Goal: Information Seeking & Learning: Learn about a topic

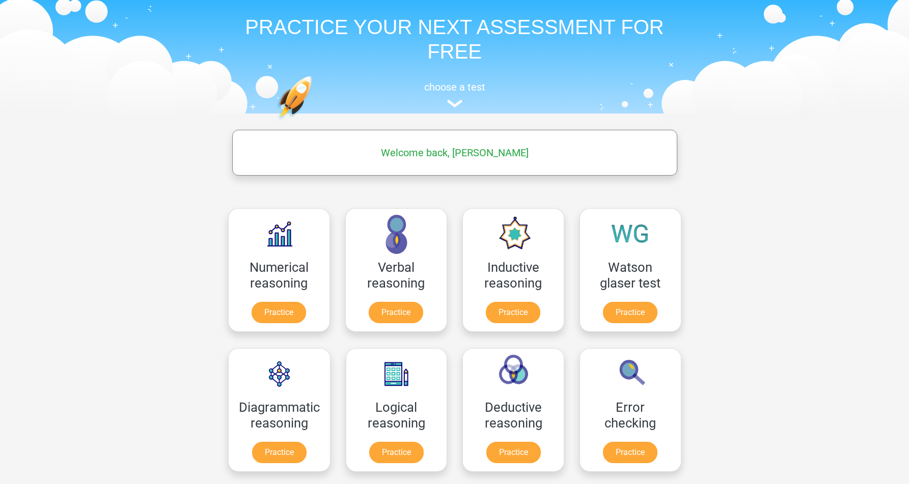
scroll to position [34, 0]
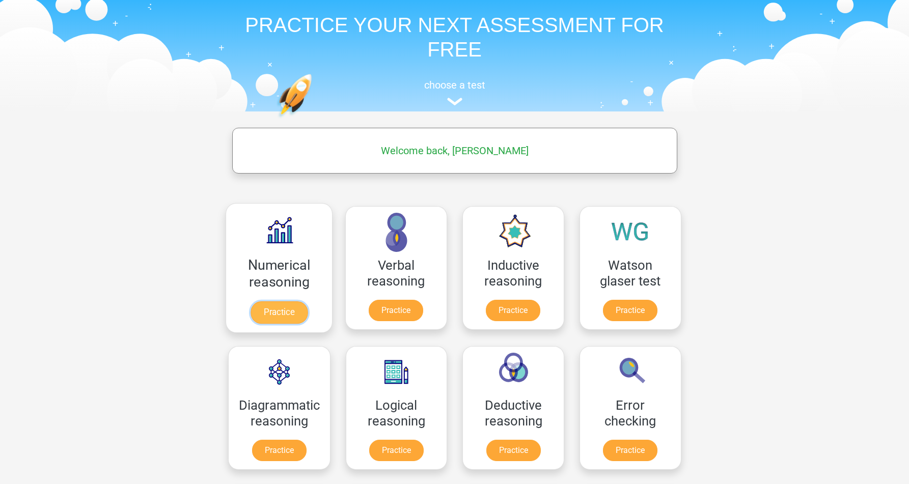
click at [301, 301] on link "Practice" at bounding box center [278, 312] width 57 height 22
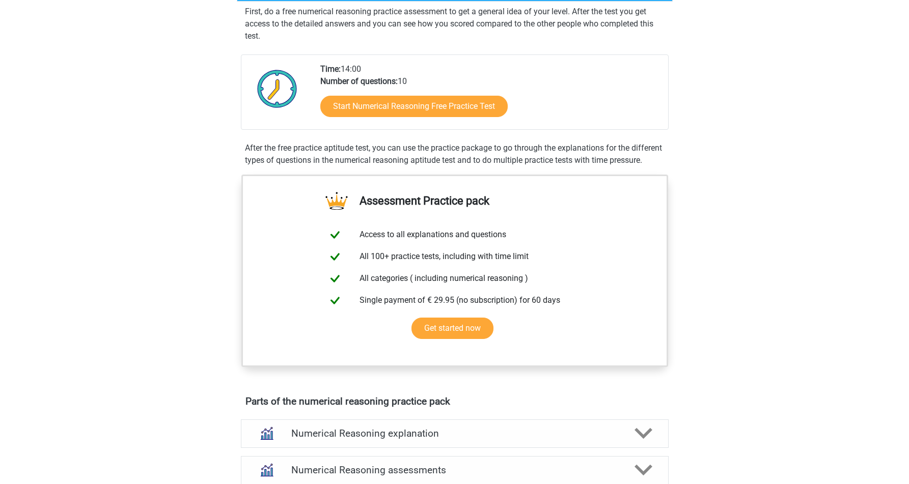
scroll to position [183, 0]
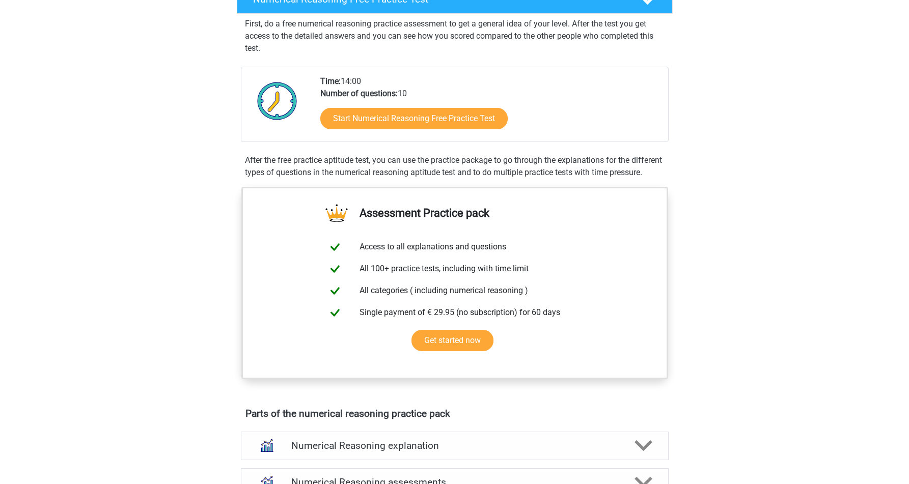
click at [451, 130] on div "Start Numerical Reasoning Free Practice Test" at bounding box center [490, 121] width 340 height 42
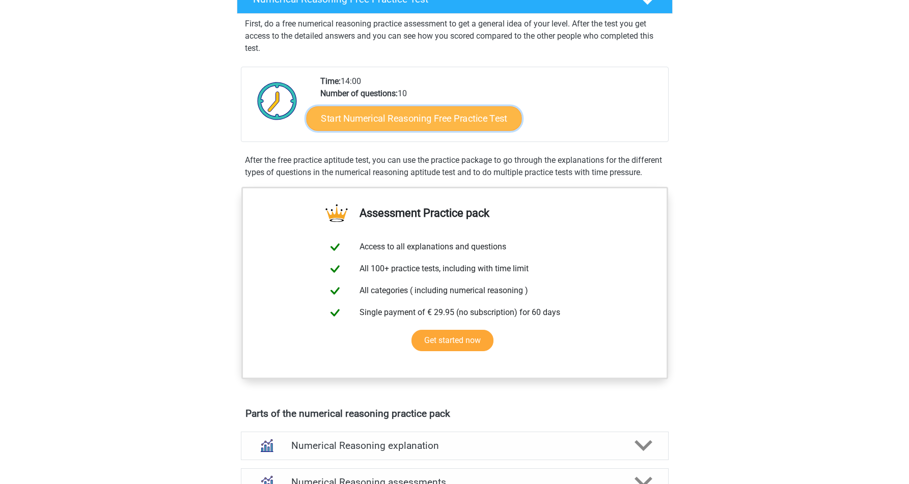
click at [464, 116] on link "Start Numerical Reasoning Free Practice Test" at bounding box center [413, 118] width 215 height 24
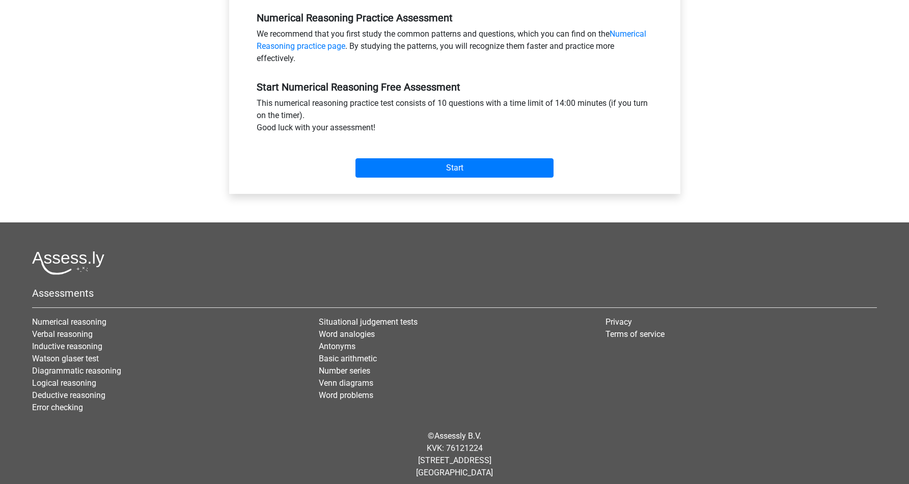
scroll to position [320, 0]
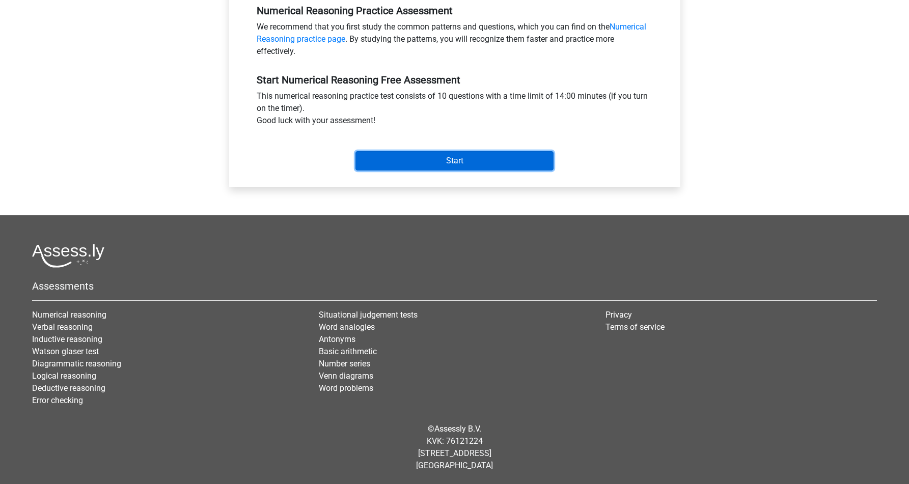
click at [464, 165] on input "Start" at bounding box center [454, 160] width 198 height 19
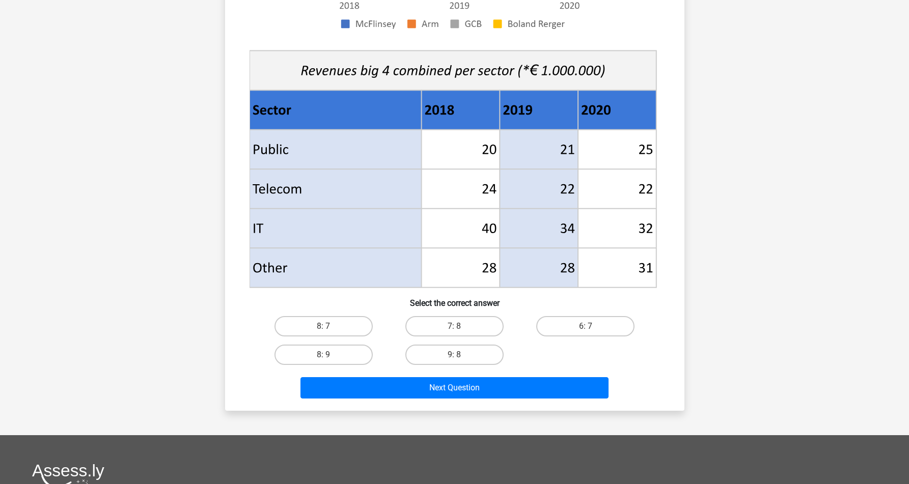
scroll to position [332, 0]
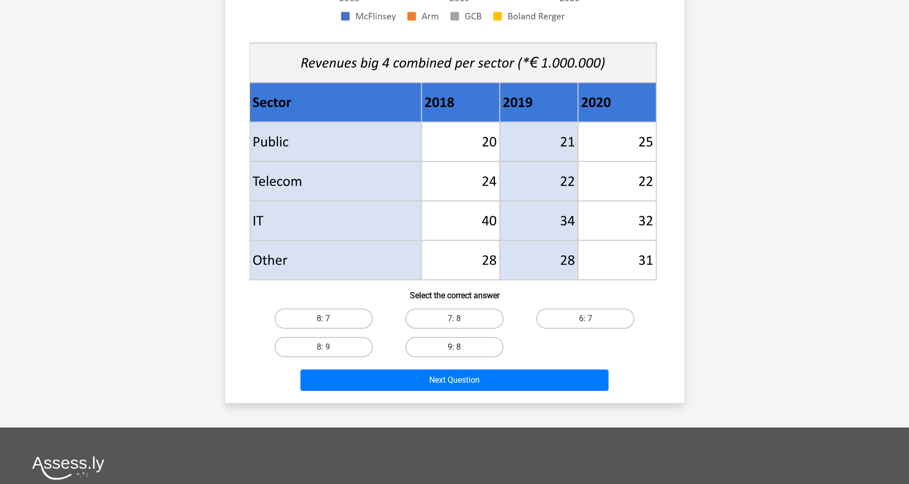
click at [473, 351] on label "9: 8" at bounding box center [454, 347] width 98 height 20
click at [461, 351] on input "9: 8" at bounding box center [457, 350] width 7 height 7
radio input "true"
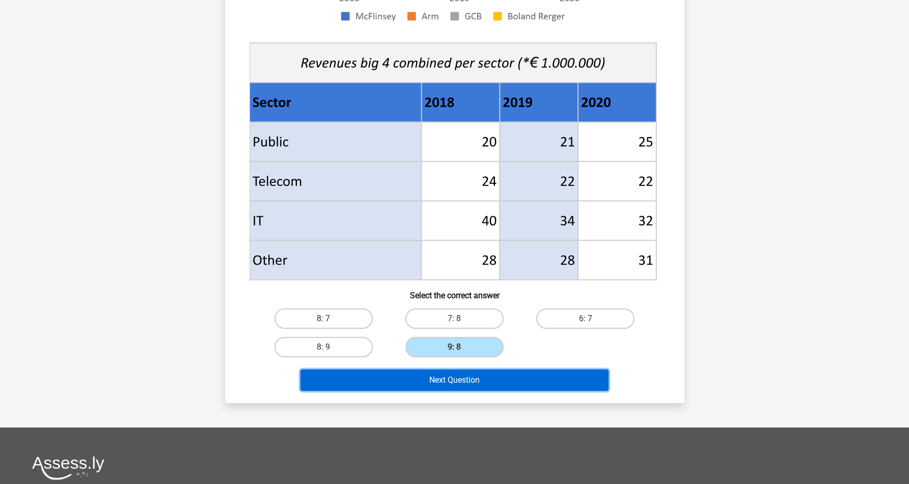
click at [470, 388] on button "Next Question" at bounding box center [454, 380] width 308 height 21
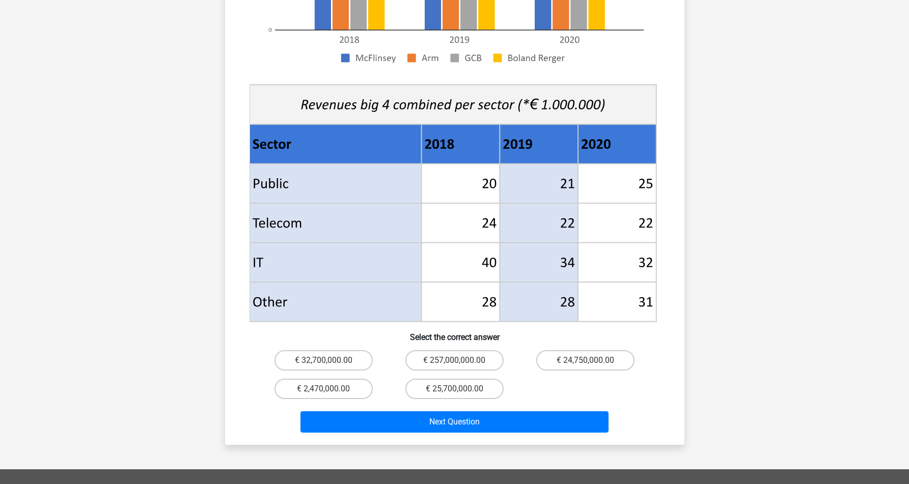
scroll to position [357, 0]
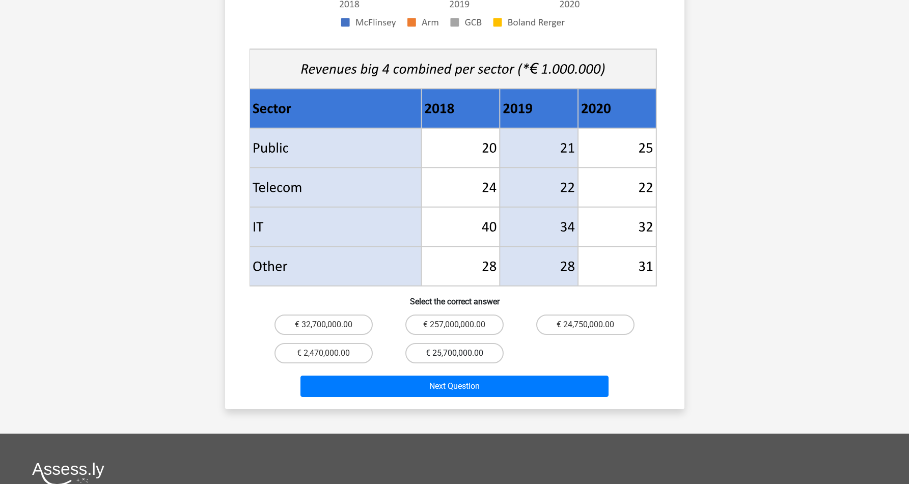
click at [473, 343] on label "€ 25,700,000.00" at bounding box center [454, 353] width 98 height 20
click at [461, 353] on input "€ 25,700,000.00" at bounding box center [457, 356] width 7 height 7
radio input "true"
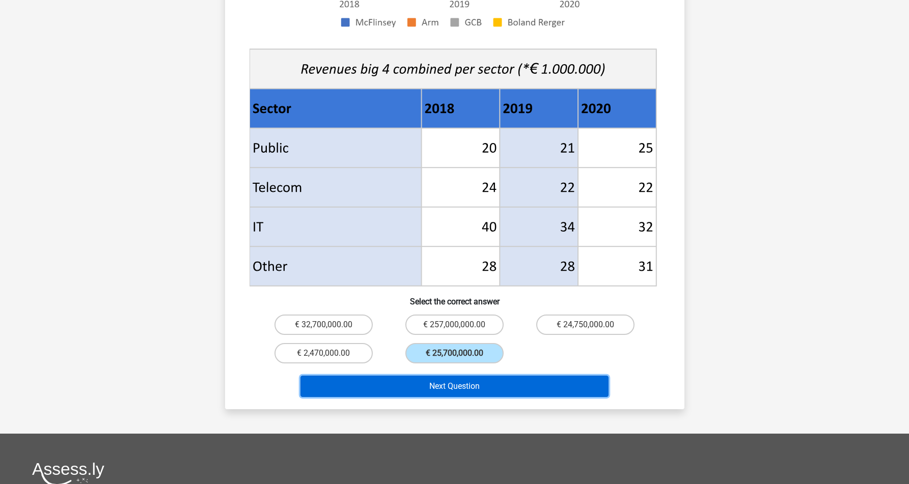
click at [476, 376] on button "Next Question" at bounding box center [454, 386] width 308 height 21
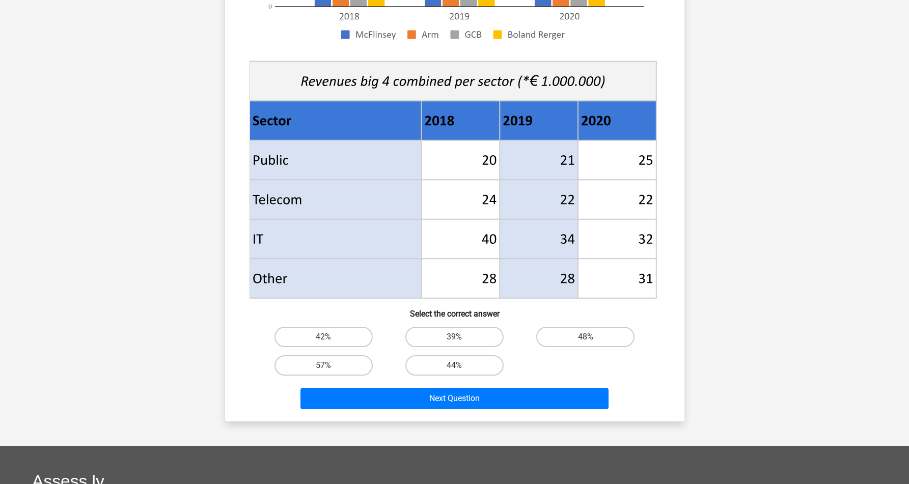
scroll to position [429, 0]
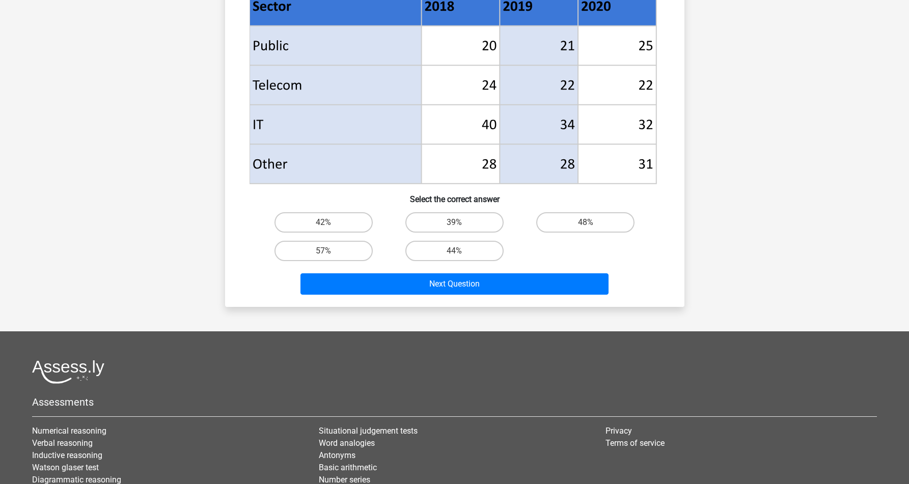
click at [467, 235] on div "39%" at bounding box center [454, 222] width 131 height 29
click at [467, 257] on label "44%" at bounding box center [454, 251] width 98 height 20
click at [461, 257] on input "44%" at bounding box center [457, 254] width 7 height 7
radio input "true"
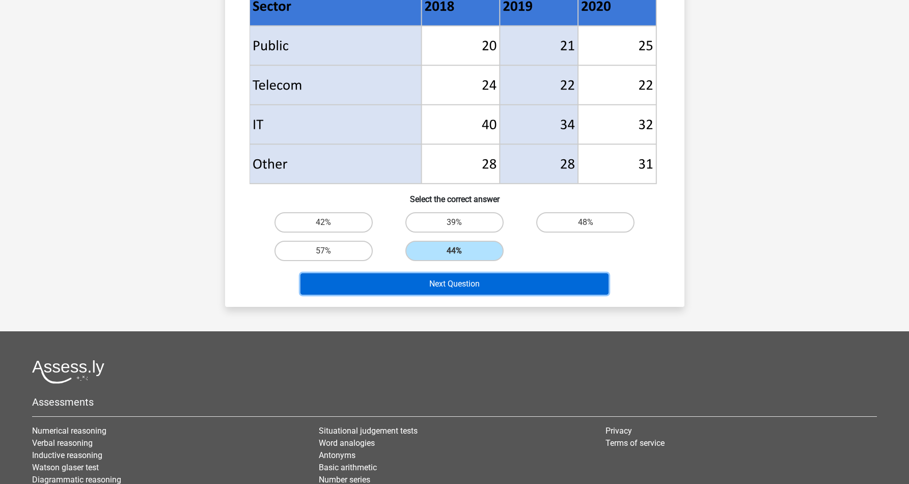
click at [467, 280] on button "Next Question" at bounding box center [454, 283] width 308 height 21
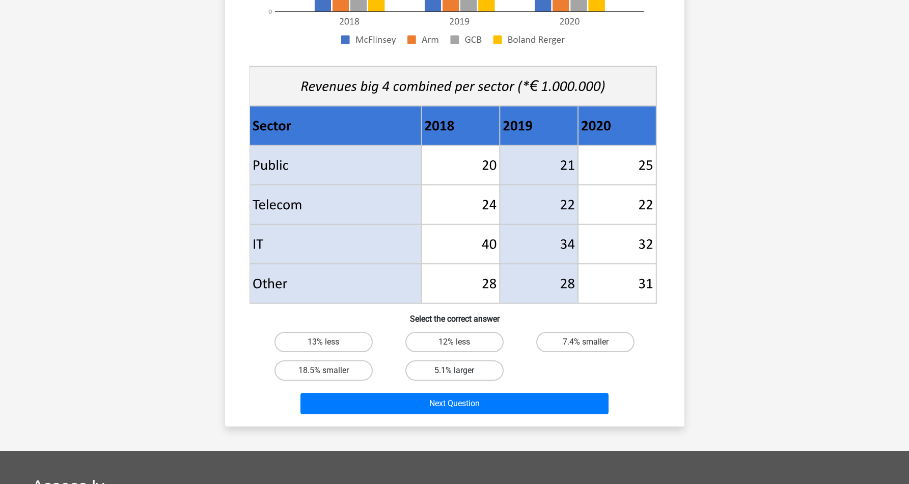
scroll to position [326, 0]
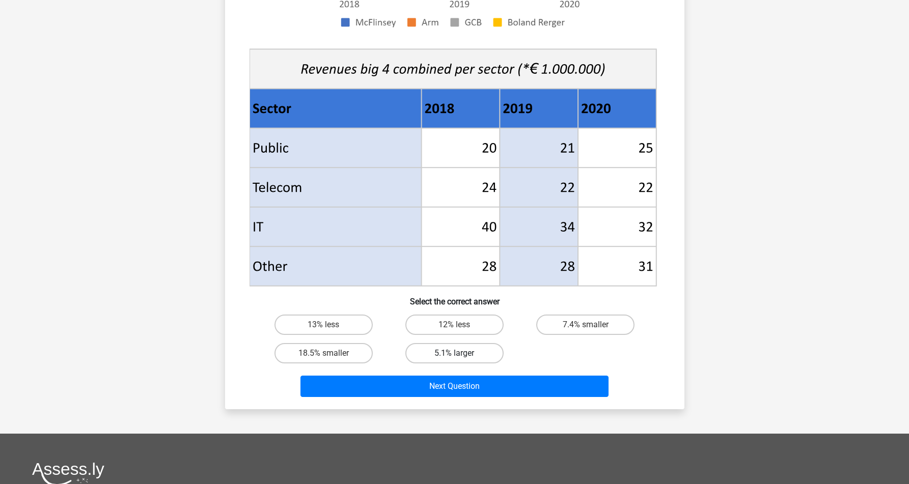
click at [441, 345] on label "5.1% larger" at bounding box center [454, 353] width 98 height 20
click at [454, 353] on input "5.1% larger" at bounding box center [457, 356] width 7 height 7
radio input "true"
click at [364, 356] on label "18.5% smaller" at bounding box center [323, 353] width 98 height 20
click at [330, 356] on input "18.5% smaller" at bounding box center [326, 356] width 7 height 7
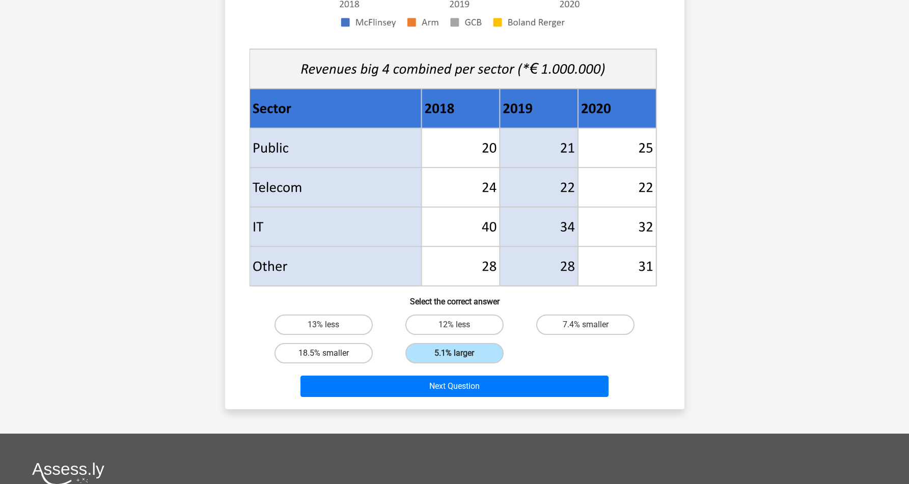
radio input "true"
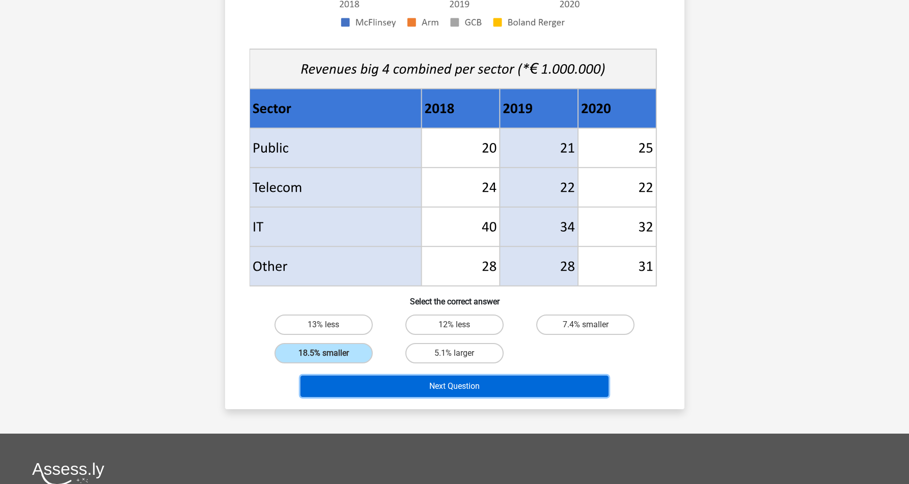
click at [400, 392] on button "Next Question" at bounding box center [454, 386] width 308 height 21
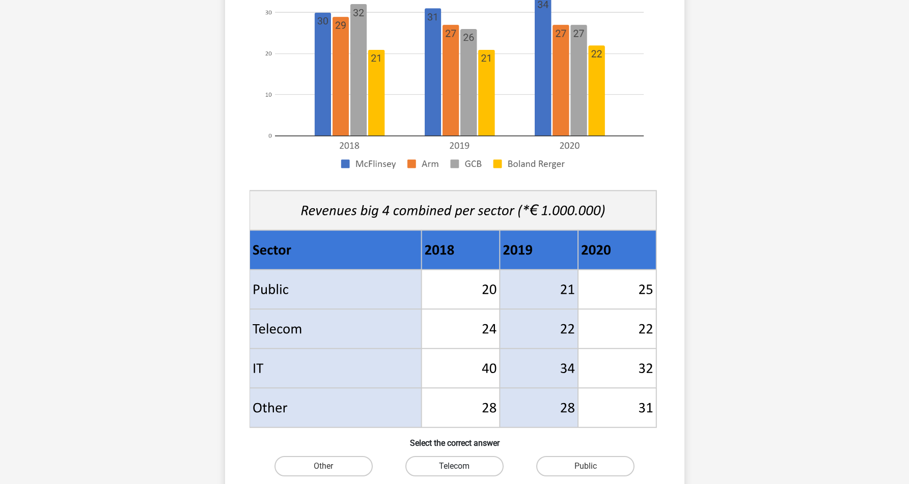
scroll to position [328, 0]
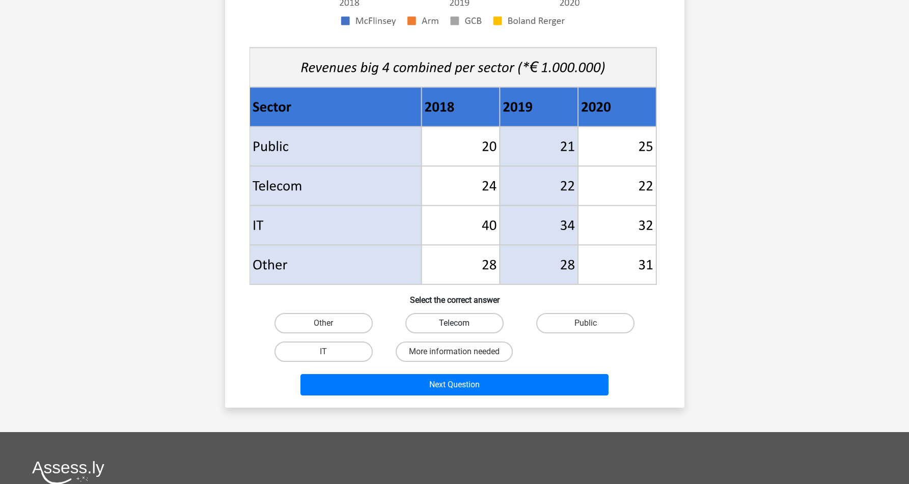
click at [443, 329] on label "Telecom" at bounding box center [454, 323] width 98 height 20
click at [454, 329] on input "Telecom" at bounding box center [457, 326] width 7 height 7
radio input "true"
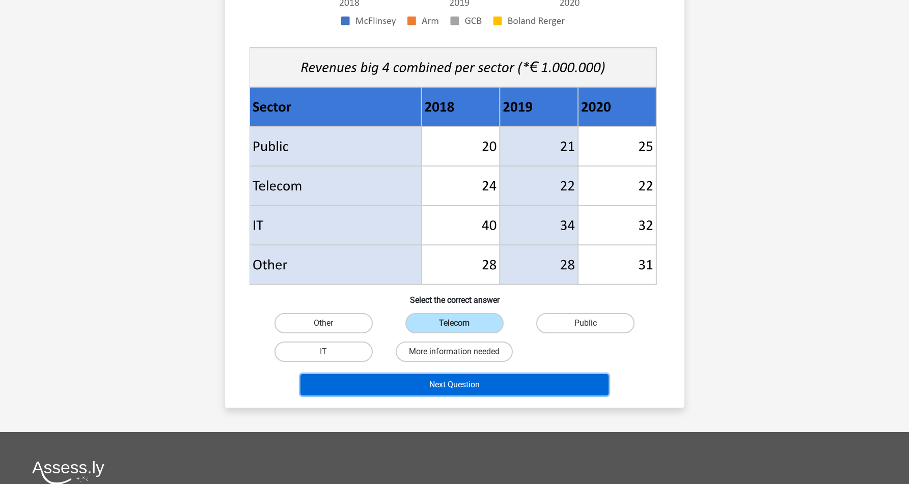
click at [435, 388] on button "Next Question" at bounding box center [454, 384] width 308 height 21
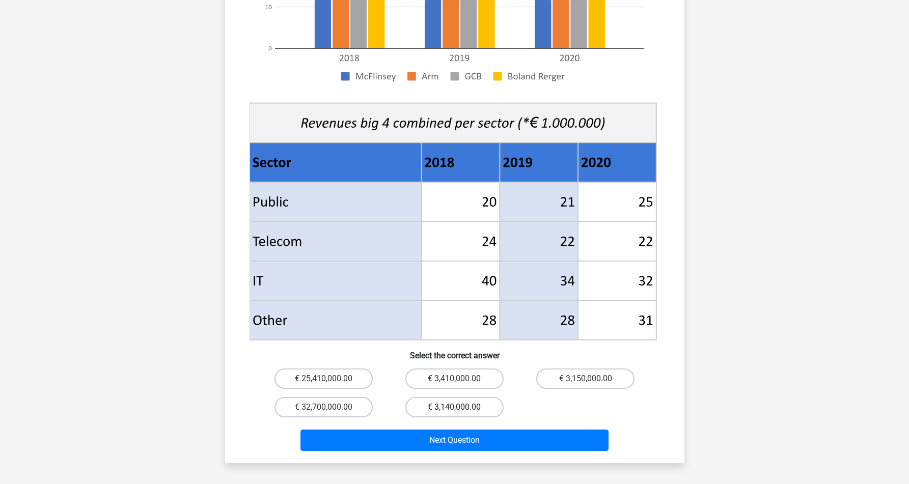
scroll to position [341, 0]
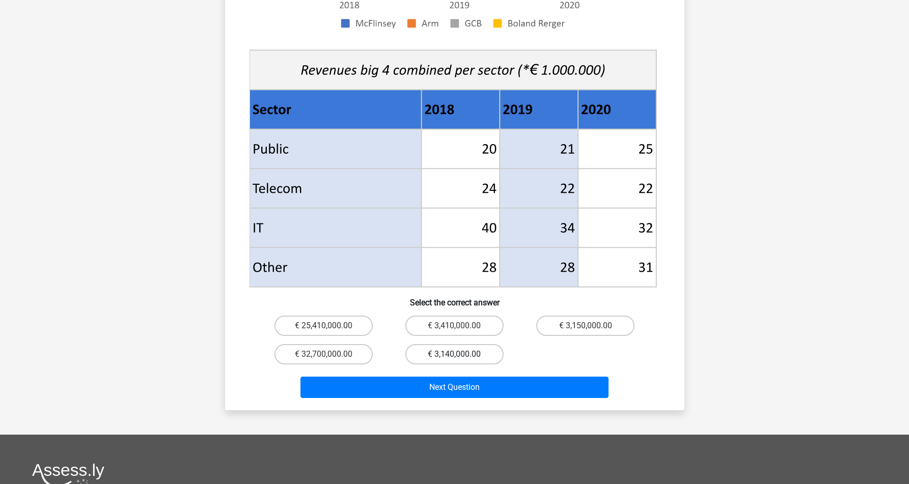
click at [455, 349] on label "€ 3,140,000.00" at bounding box center [454, 354] width 98 height 20
click at [455, 354] on input "€ 3,140,000.00" at bounding box center [457, 357] width 7 height 7
radio input "true"
click at [456, 354] on input "€ 3,140,000.00" at bounding box center [457, 357] width 7 height 7
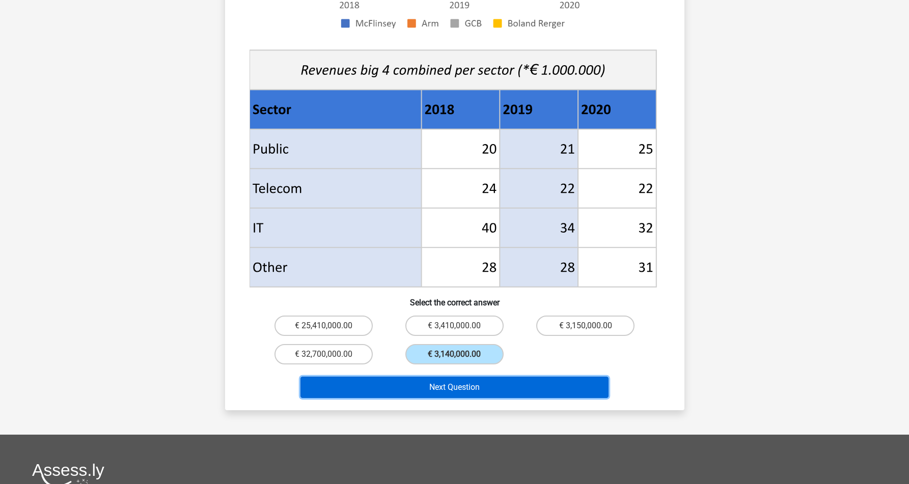
click at [452, 377] on button "Next Question" at bounding box center [454, 387] width 308 height 21
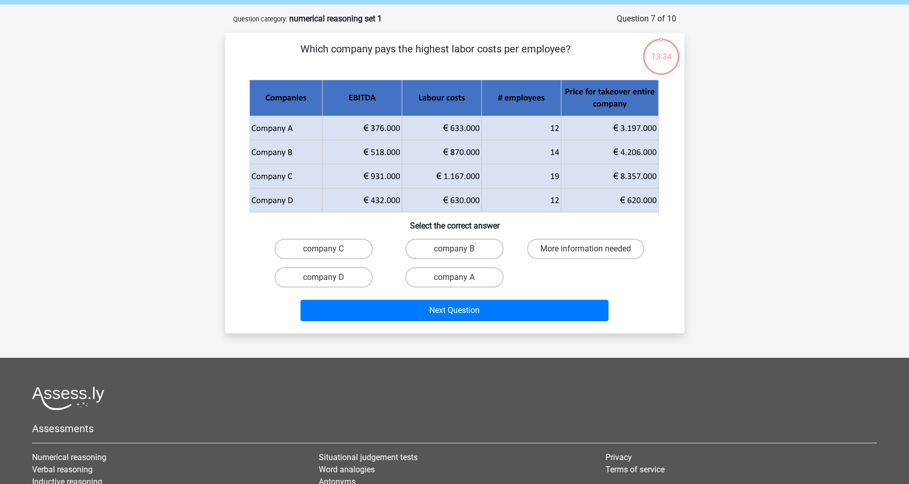
scroll to position [33, 0]
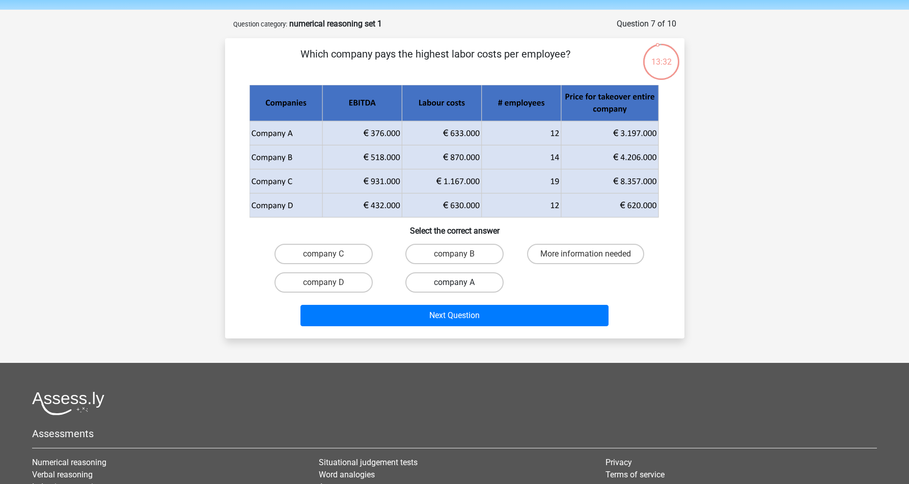
click at [466, 287] on label "company A" at bounding box center [454, 282] width 98 height 20
click at [461, 287] on input "company A" at bounding box center [457, 286] width 7 height 7
radio input "true"
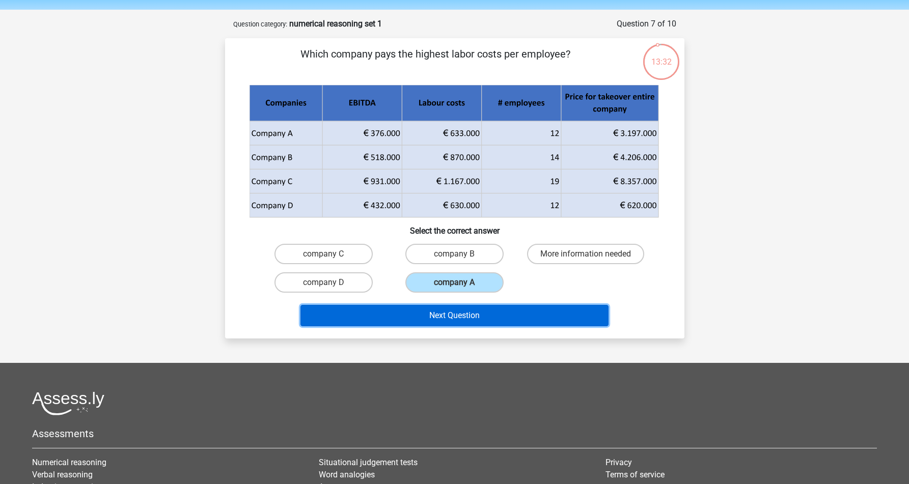
click at [465, 317] on button "Next Question" at bounding box center [454, 315] width 308 height 21
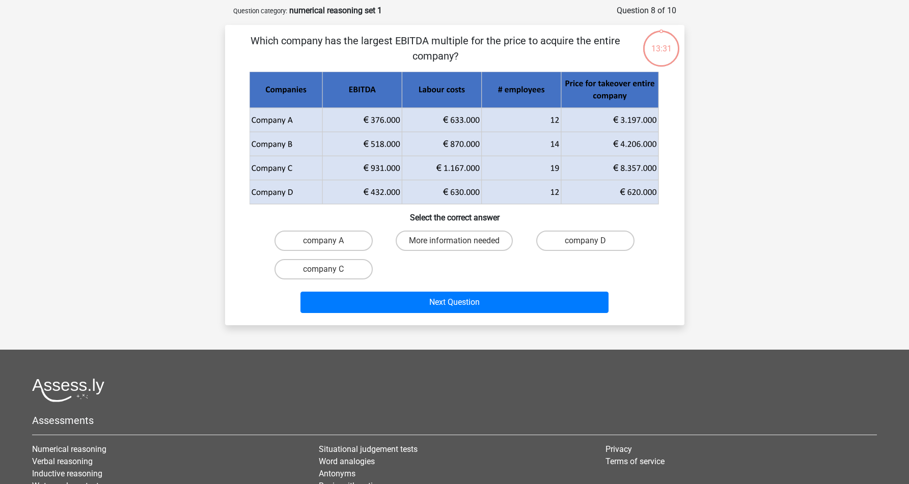
scroll to position [51, 0]
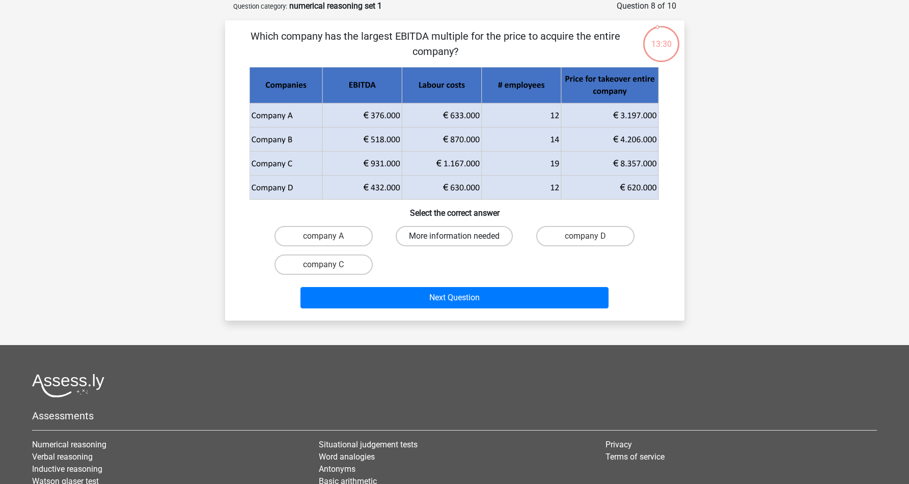
click at [473, 241] on label "More information needed" at bounding box center [454, 236] width 117 height 20
click at [461, 241] on input "More information needed" at bounding box center [457, 239] width 7 height 7
radio input "true"
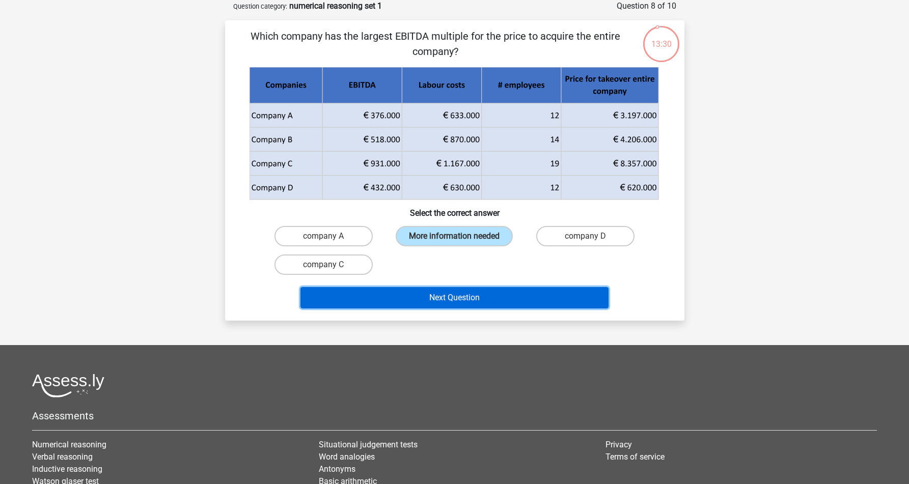
click at [472, 289] on button "Next Question" at bounding box center [454, 297] width 308 height 21
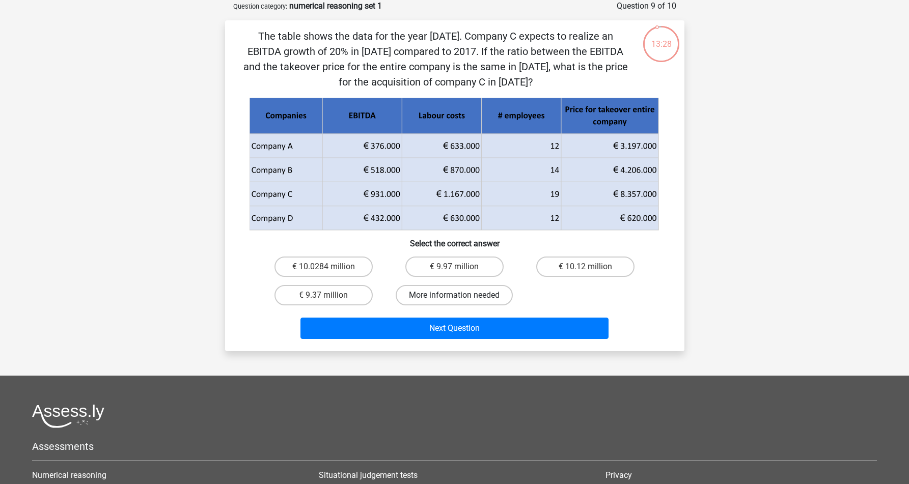
scroll to position [0, 0]
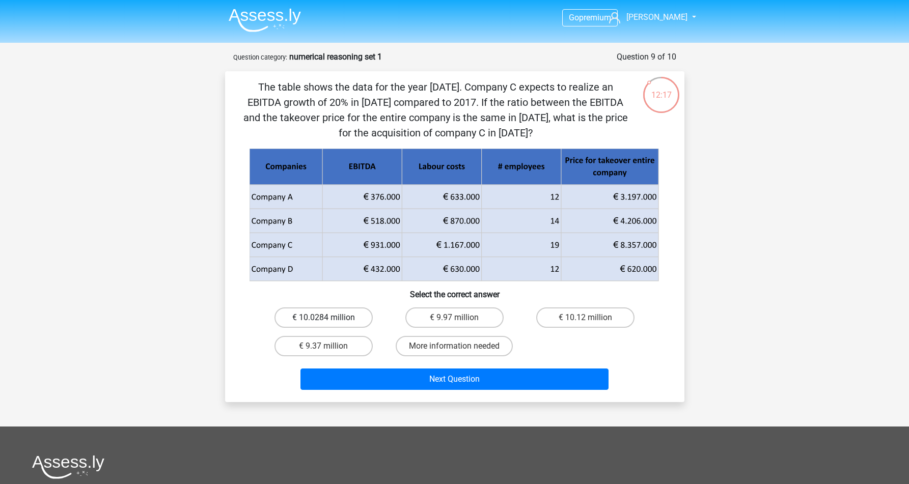
click at [331, 319] on label "€ 10.0284 million" at bounding box center [323, 317] width 98 height 20
click at [330, 319] on input "€ 10.0284 million" at bounding box center [326, 321] width 7 height 7
radio input "true"
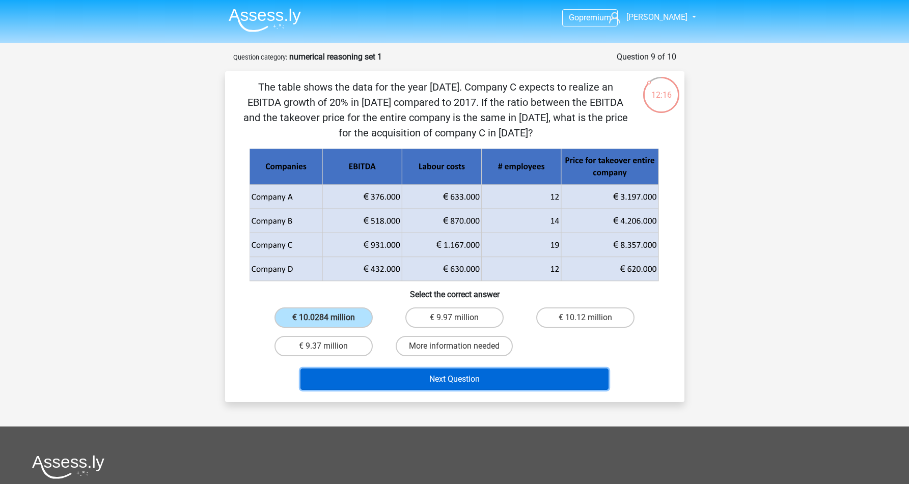
click at [357, 372] on button "Next Question" at bounding box center [454, 379] width 308 height 21
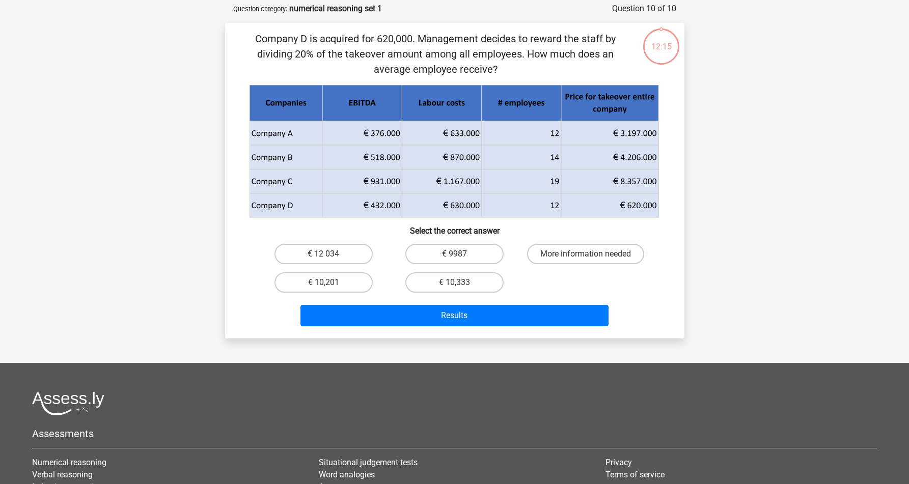
scroll to position [51, 0]
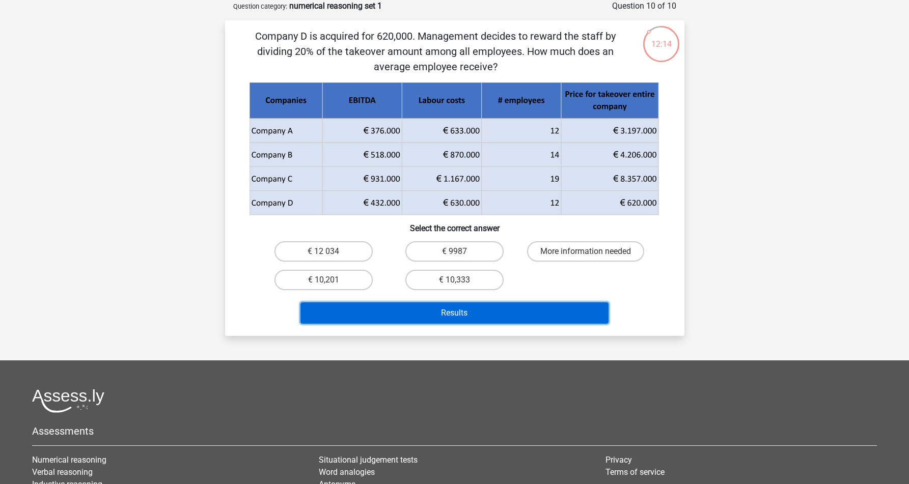
click at [402, 319] on button "Results" at bounding box center [454, 312] width 308 height 21
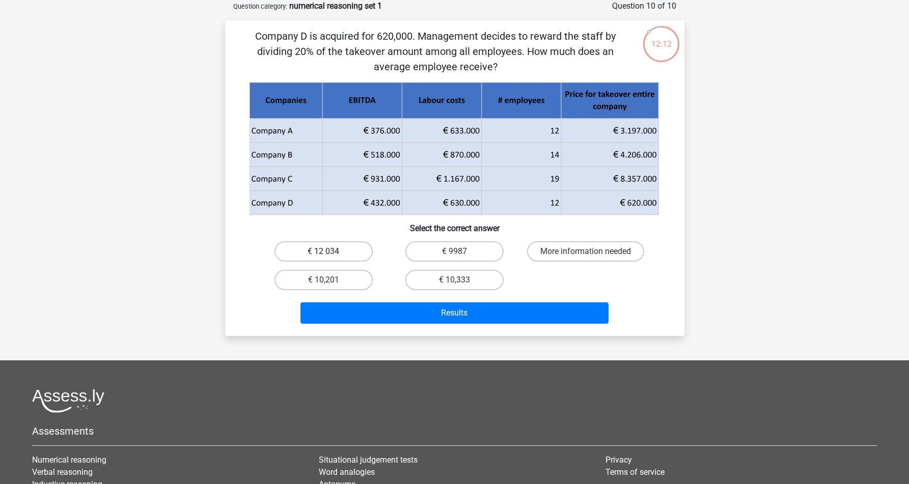
click at [346, 259] on label "€ 12 034" at bounding box center [323, 251] width 98 height 20
click at [330, 258] on input "€ 12 034" at bounding box center [326, 254] width 7 height 7
radio input "true"
click at [370, 301] on div "Results" at bounding box center [454, 311] width 427 height 34
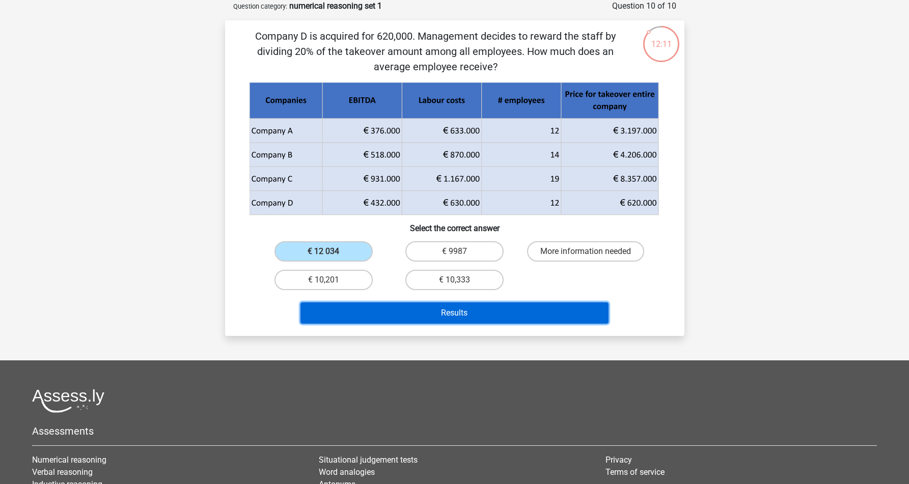
click at [370, 311] on button "Results" at bounding box center [454, 312] width 308 height 21
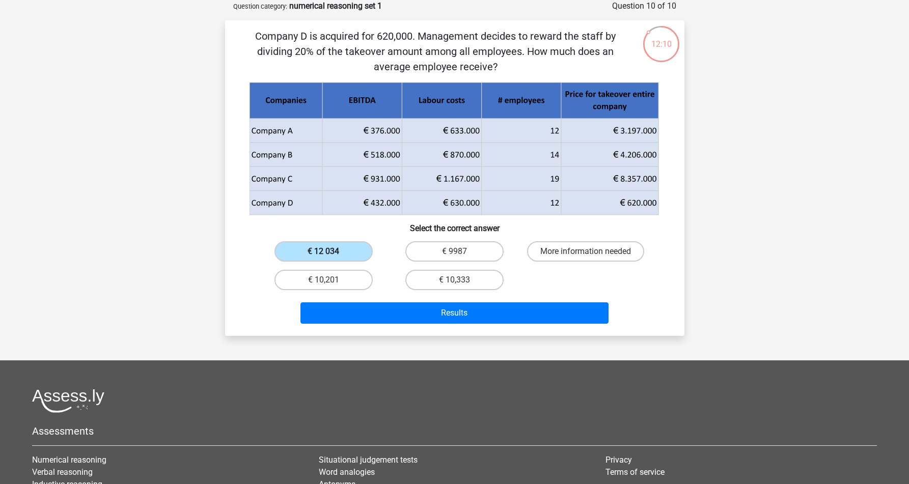
click at [347, 249] on label "€ 12 034" at bounding box center [323, 251] width 98 height 20
click at [330, 251] on input "€ 12 034" at bounding box center [326, 254] width 7 height 7
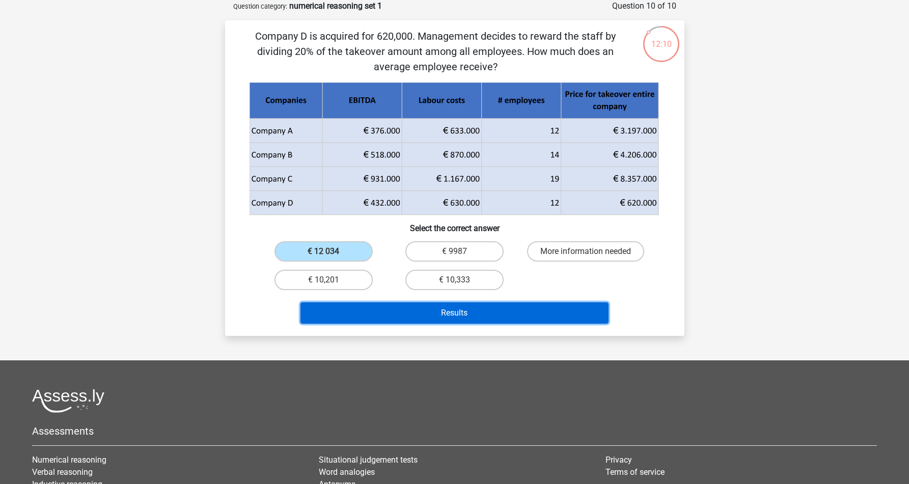
click at [379, 315] on button "Results" at bounding box center [454, 312] width 308 height 21
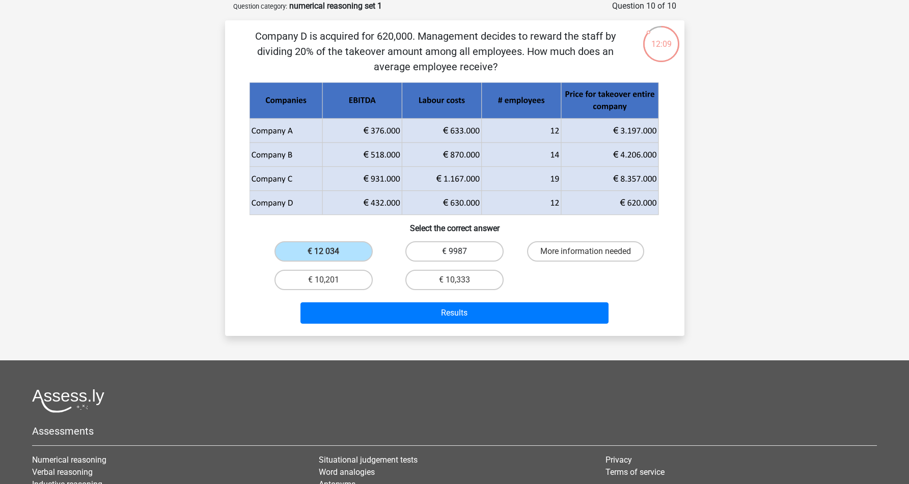
click at [446, 256] on label "€ 9987" at bounding box center [454, 251] width 98 height 20
click at [454, 256] on input "€ 9987" at bounding box center [457, 254] width 7 height 7
radio input "true"
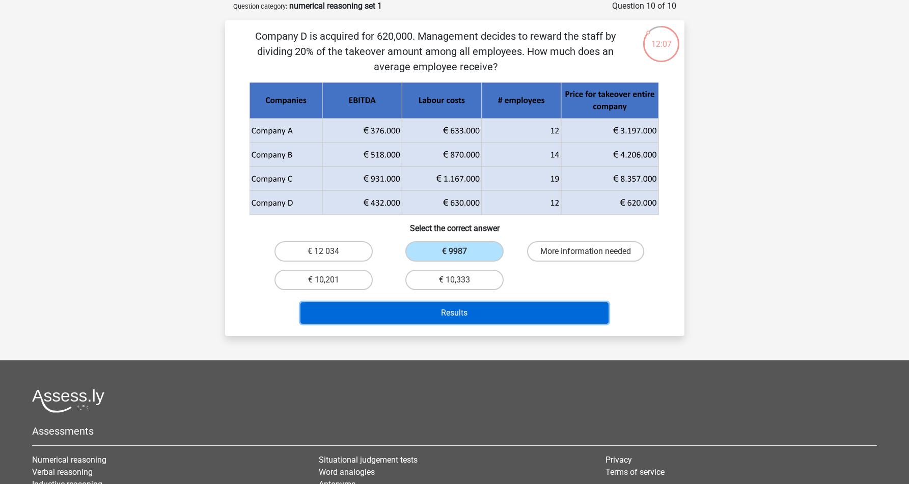
click at [437, 312] on button "Results" at bounding box center [454, 312] width 308 height 21
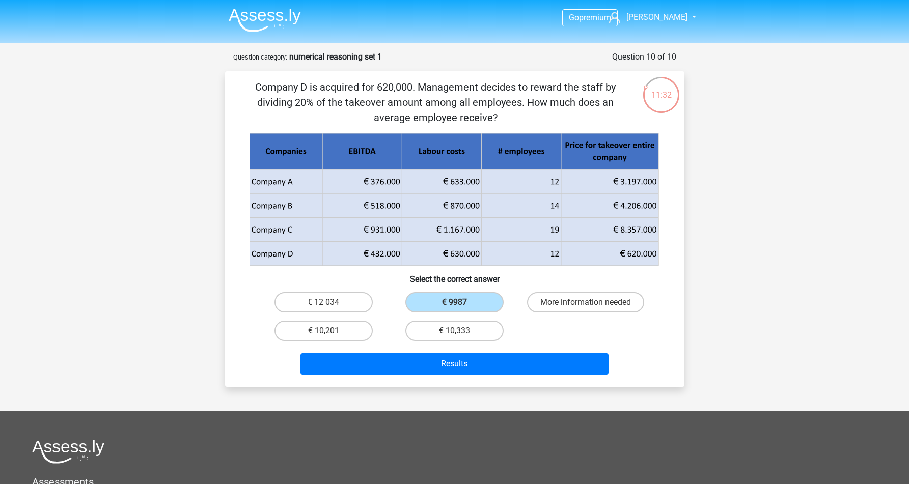
scroll to position [196, 0]
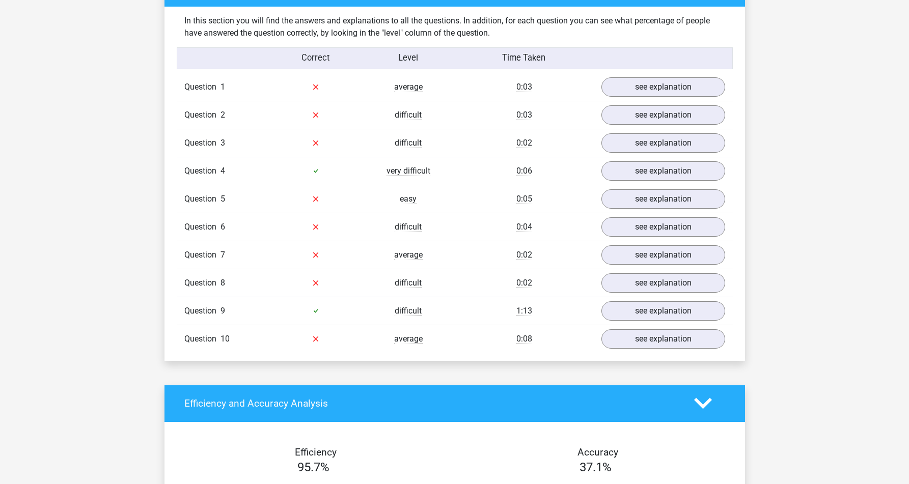
scroll to position [783, 0]
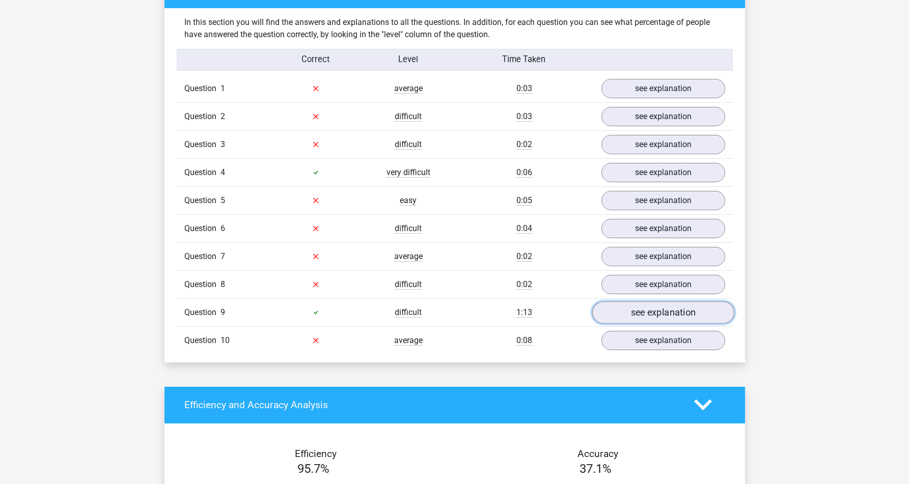
click at [614, 317] on link "see explanation" at bounding box center [663, 312] width 142 height 22
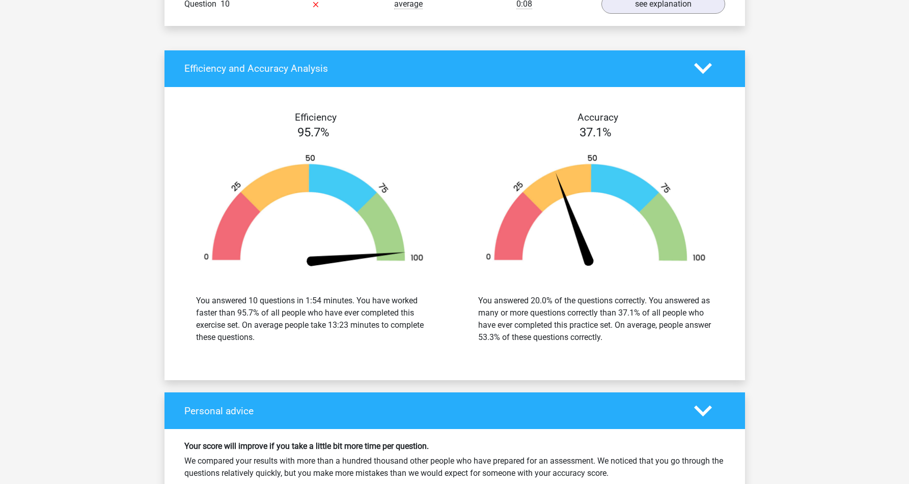
scroll to position [1811, 0]
